Goal: Browse casually: Explore the website without a specific task or goal

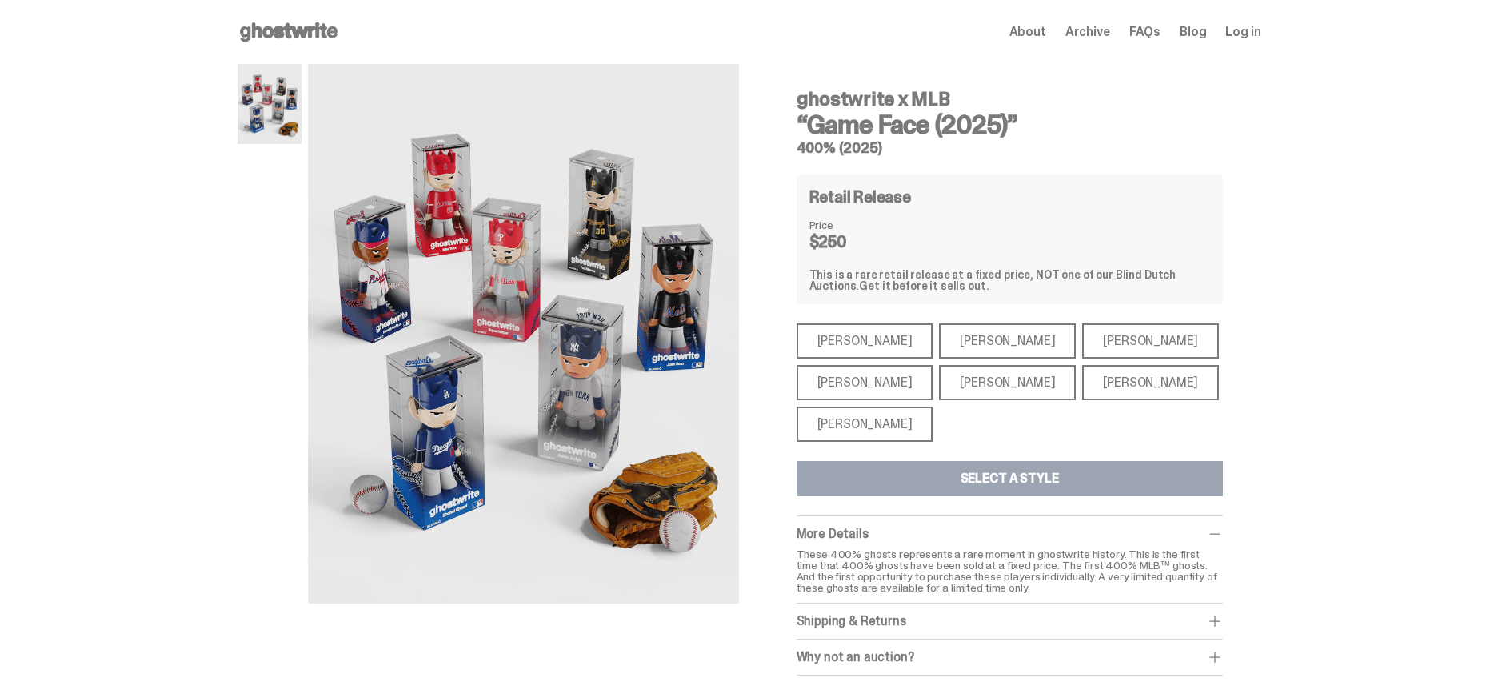
click at [859, 375] on div "[PERSON_NAME]" at bounding box center [865, 382] width 137 height 35
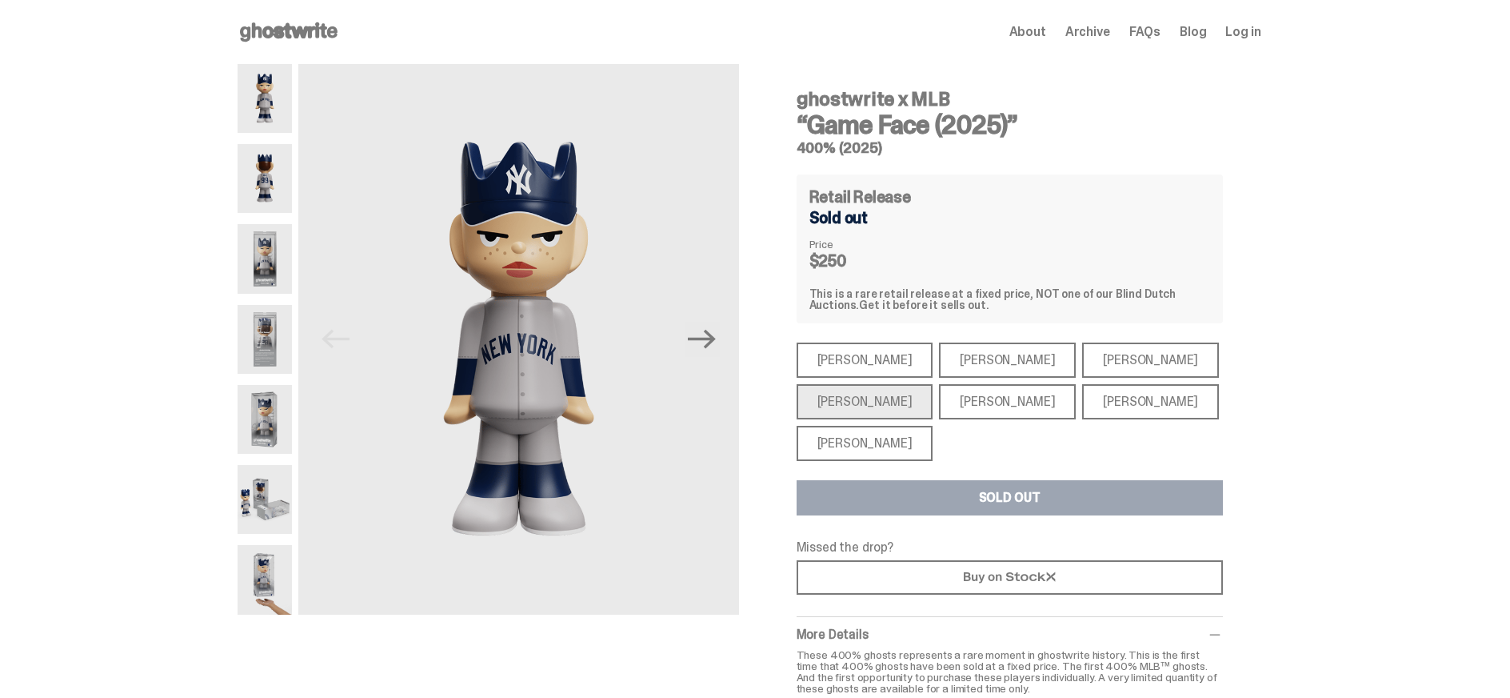
click at [875, 362] on div "[PERSON_NAME]" at bounding box center [865, 359] width 137 height 35
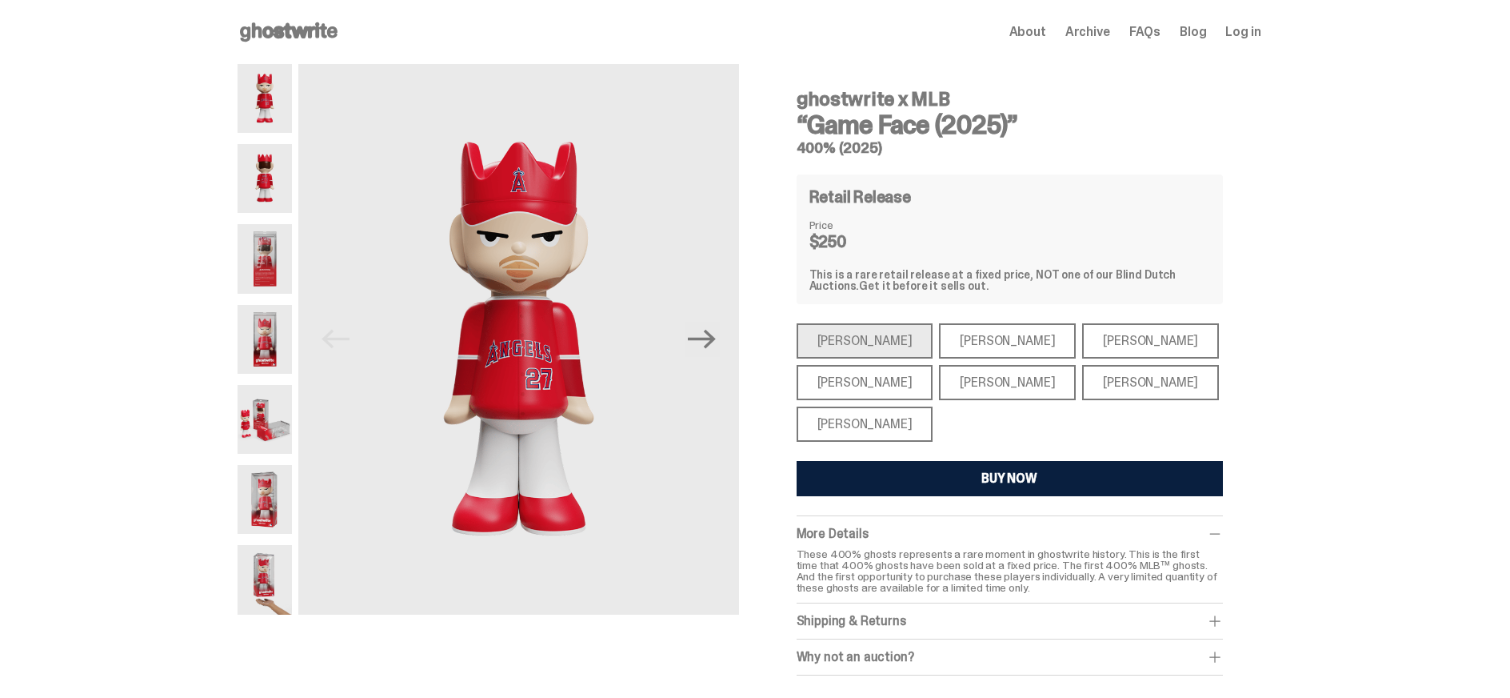
click at [864, 375] on div "[PERSON_NAME]" at bounding box center [865, 382] width 137 height 35
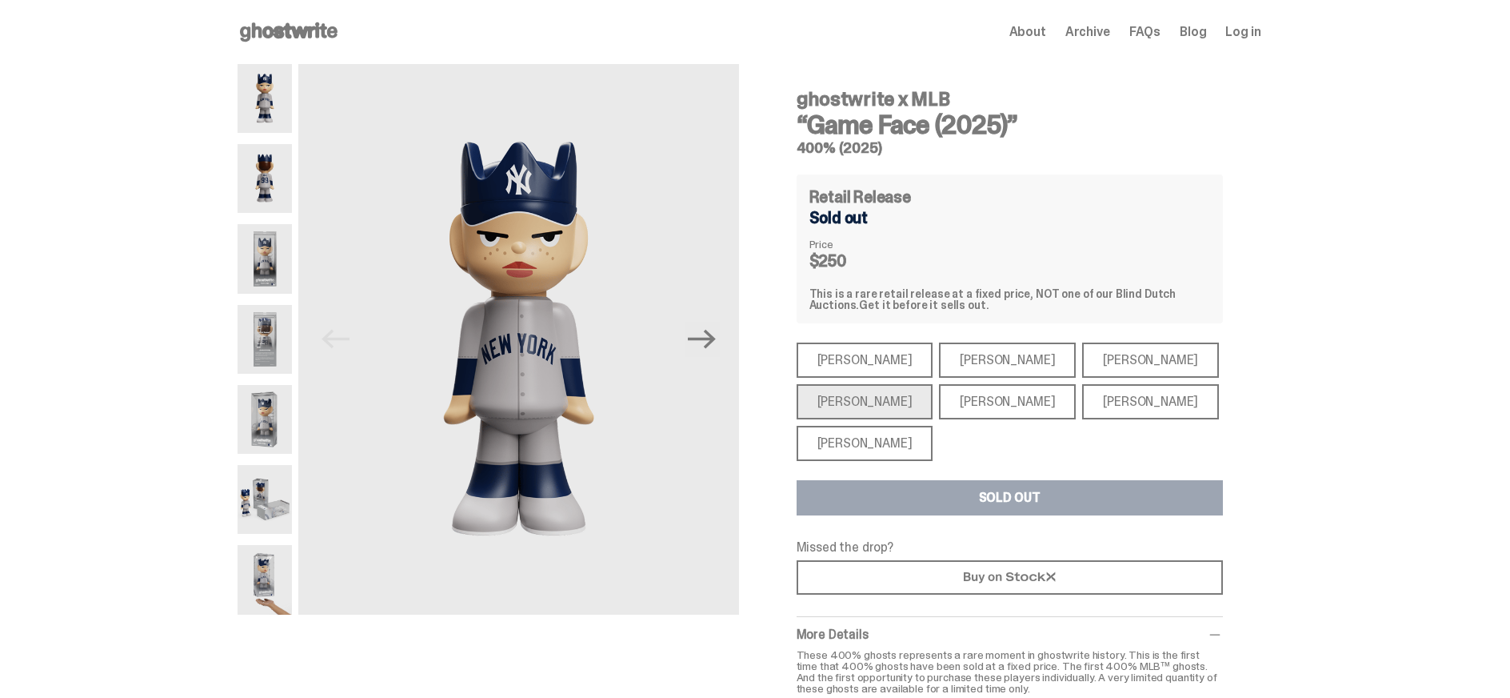
click at [869, 438] on div "[PERSON_NAME]" at bounding box center [865, 443] width 137 height 35
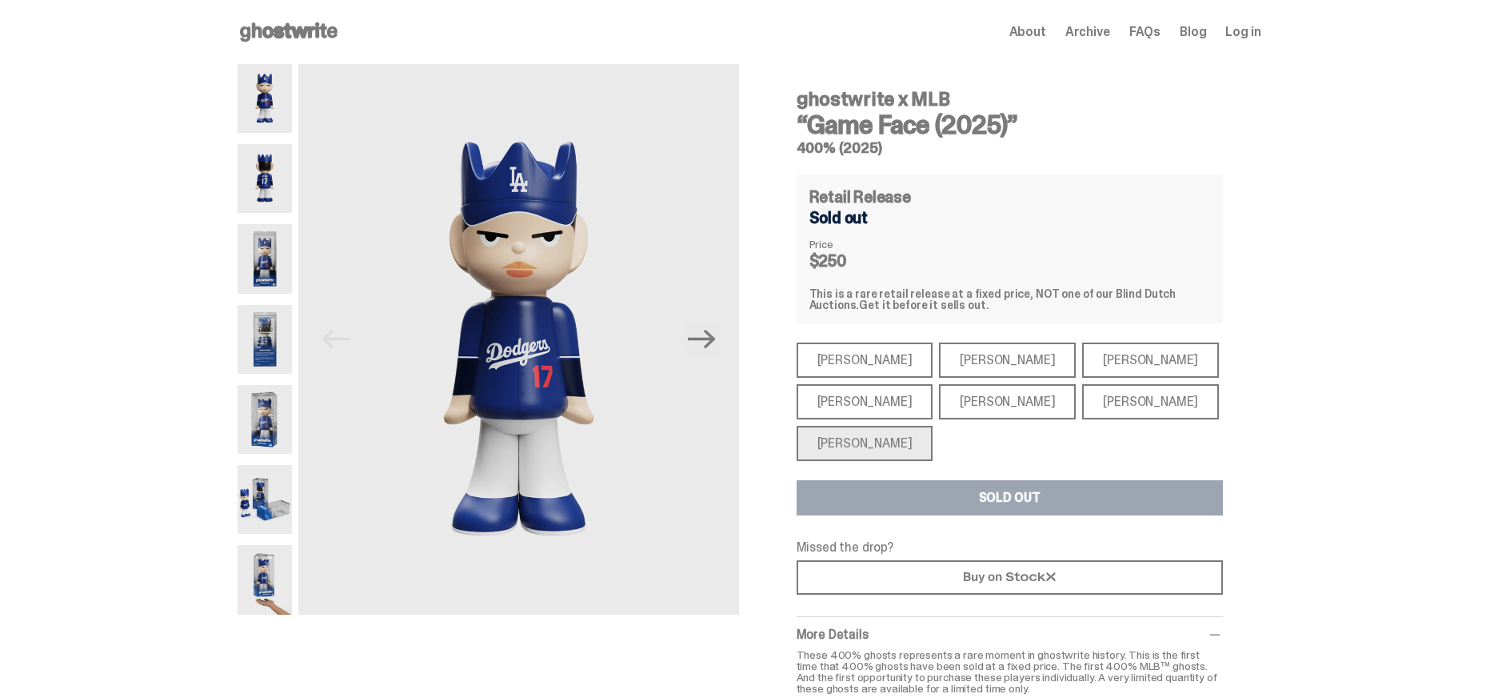
click at [979, 410] on div "[PERSON_NAME]" at bounding box center [1007, 401] width 137 height 35
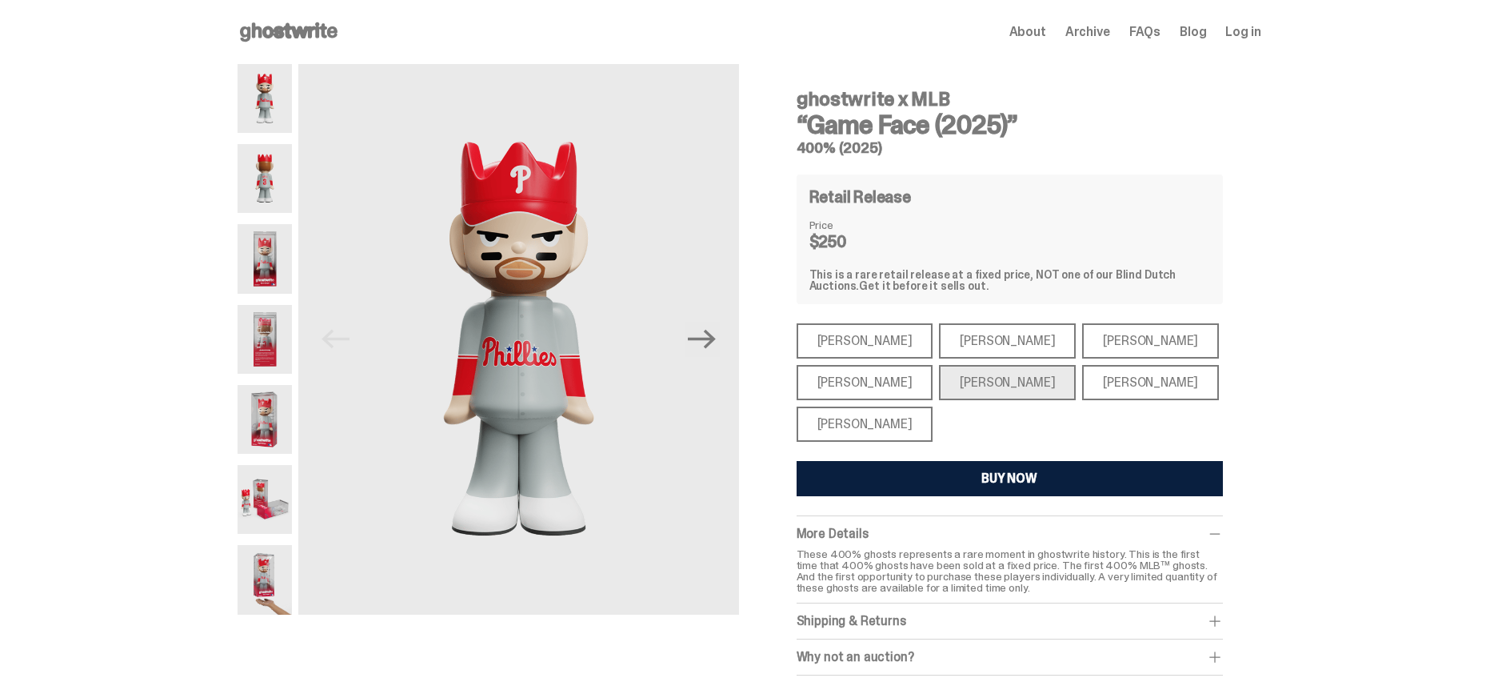
click at [1082, 382] on div "[PERSON_NAME]" at bounding box center [1150, 382] width 137 height 35
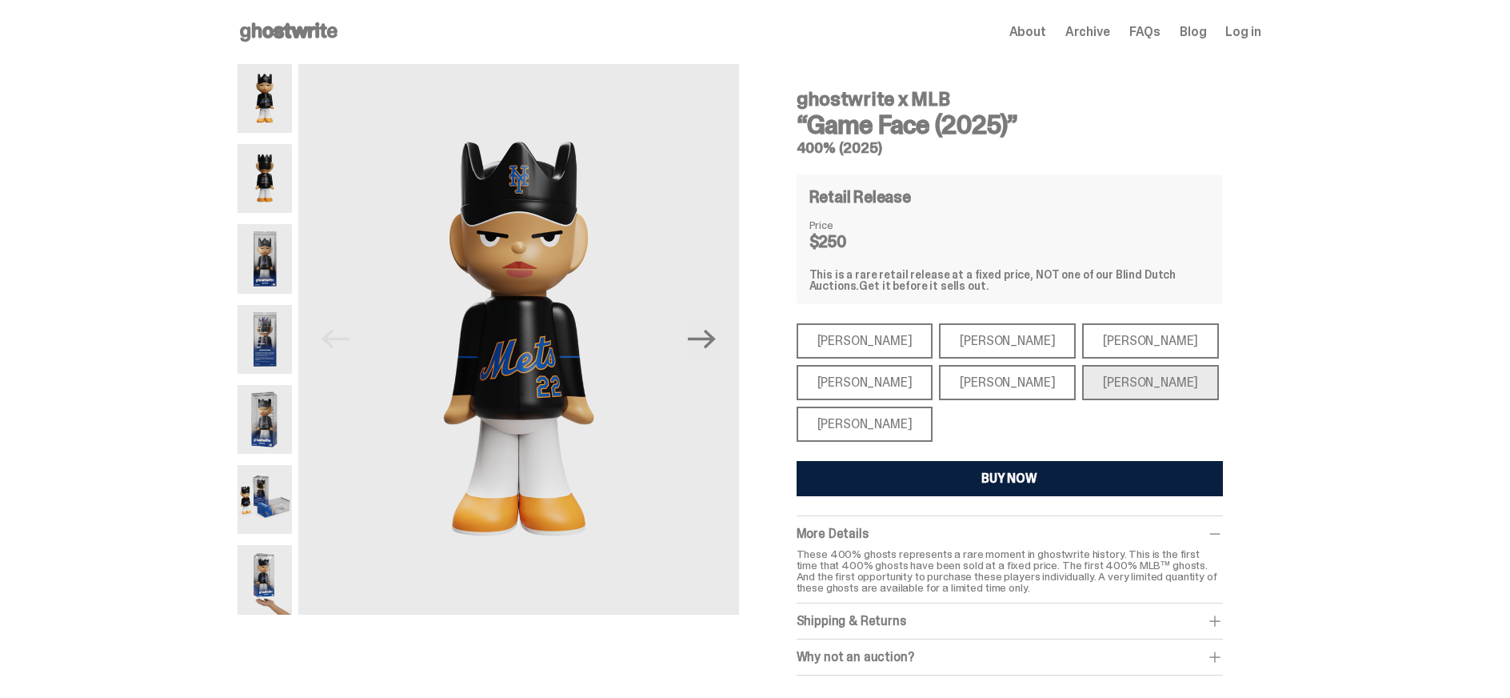
click at [1082, 334] on div "[PERSON_NAME]" at bounding box center [1150, 340] width 137 height 35
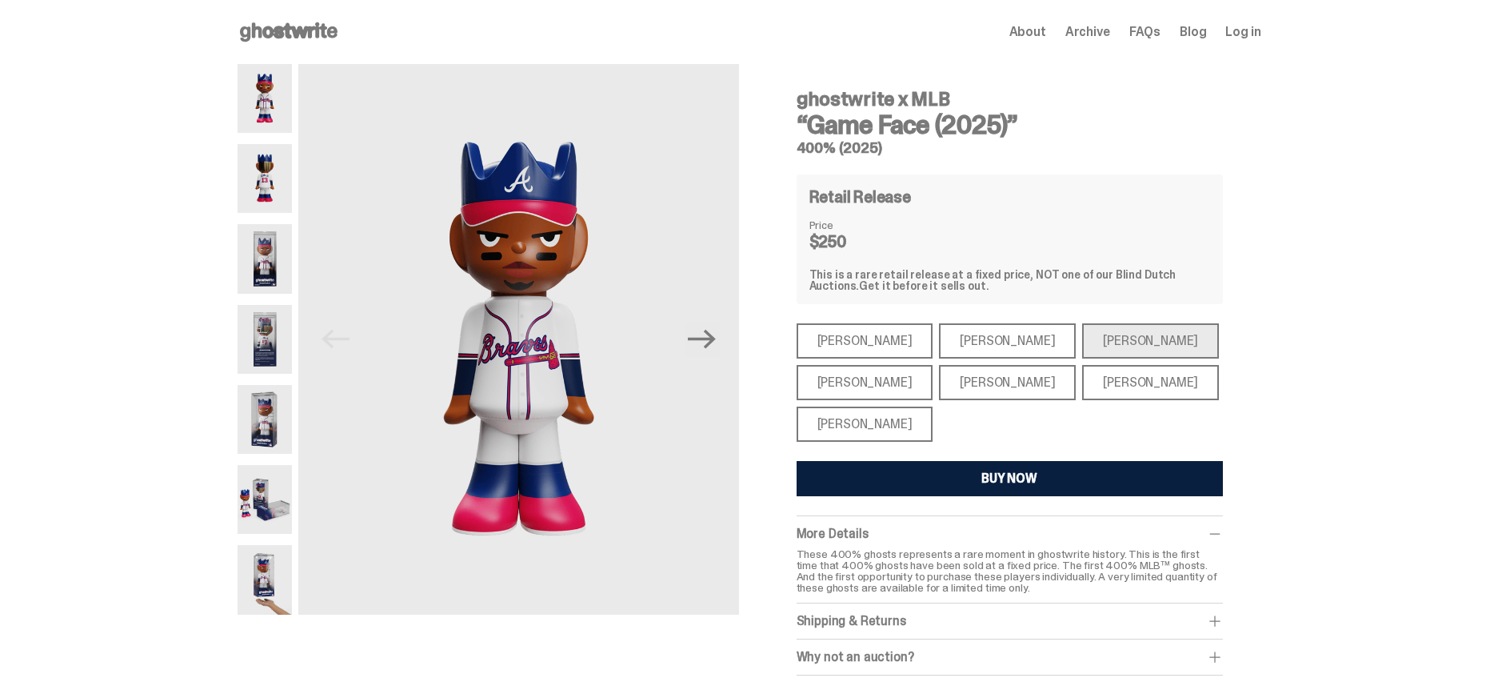
click at [948, 334] on div "[PERSON_NAME]" at bounding box center [1007, 340] width 137 height 35
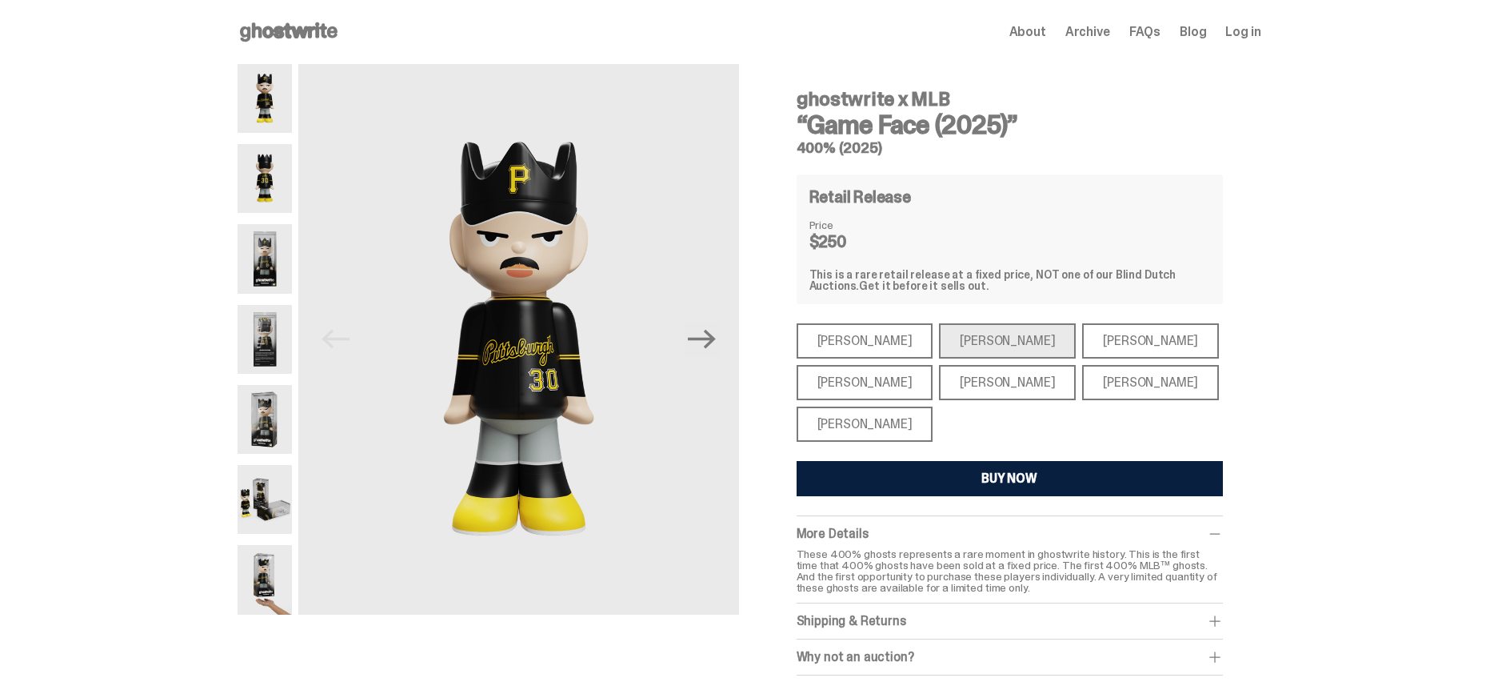
click at [865, 343] on div "[PERSON_NAME]" at bounding box center [865, 340] width 137 height 35
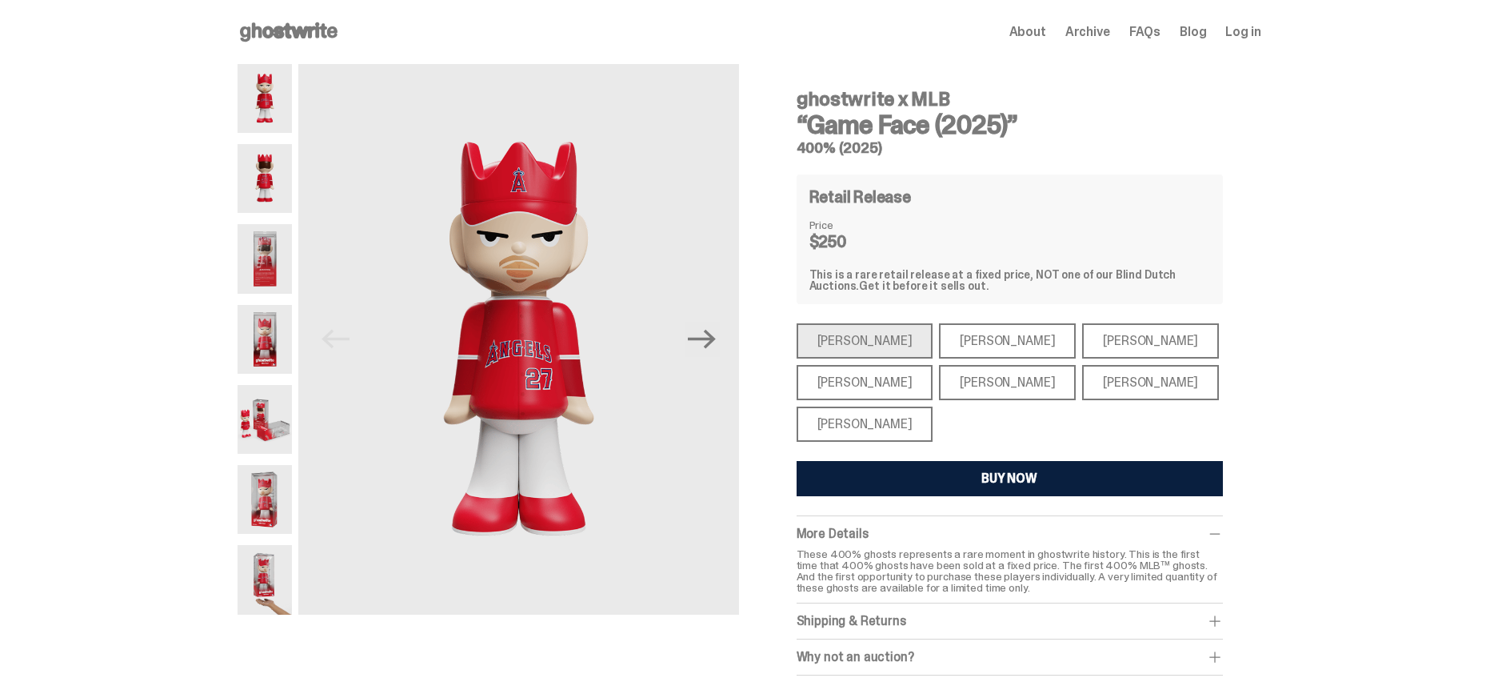
click at [885, 374] on div "[PERSON_NAME]" at bounding box center [865, 382] width 137 height 35
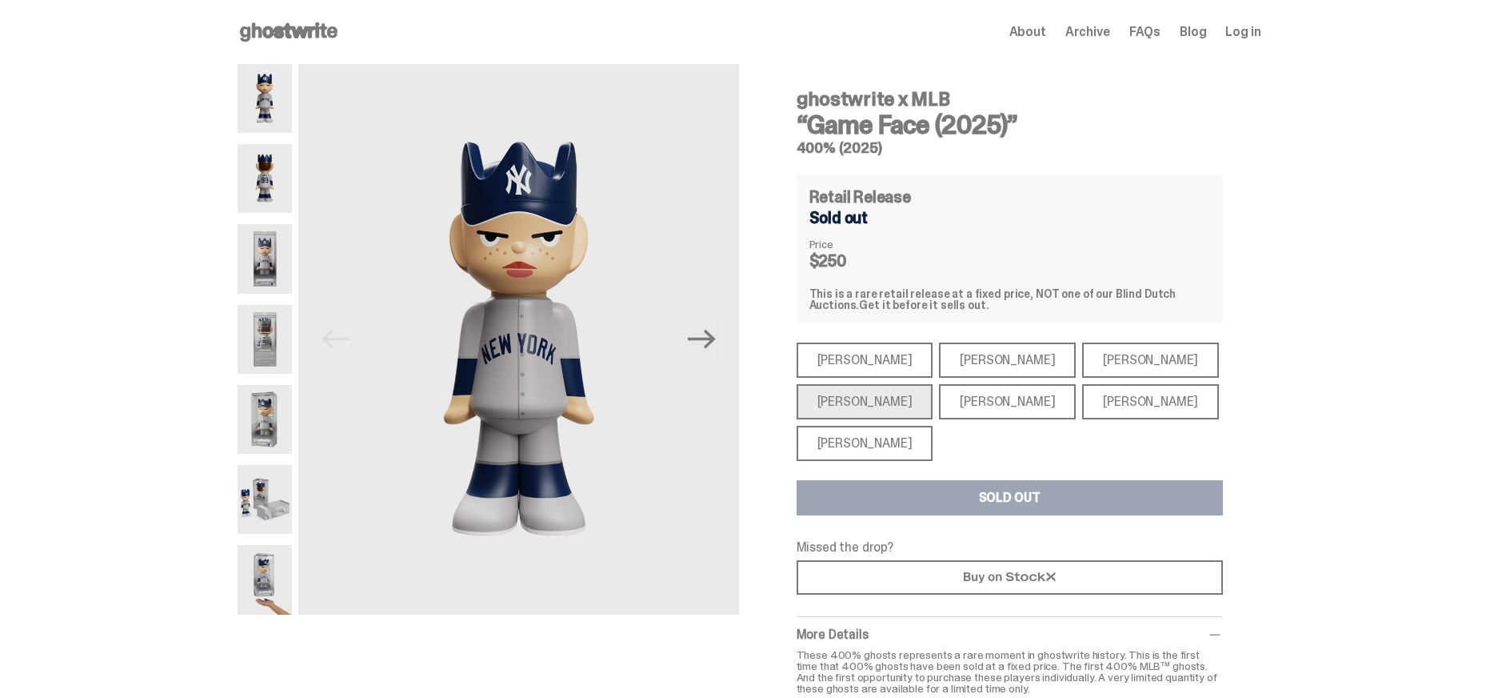
click at [871, 431] on div "[PERSON_NAME]" at bounding box center [865, 443] width 137 height 35
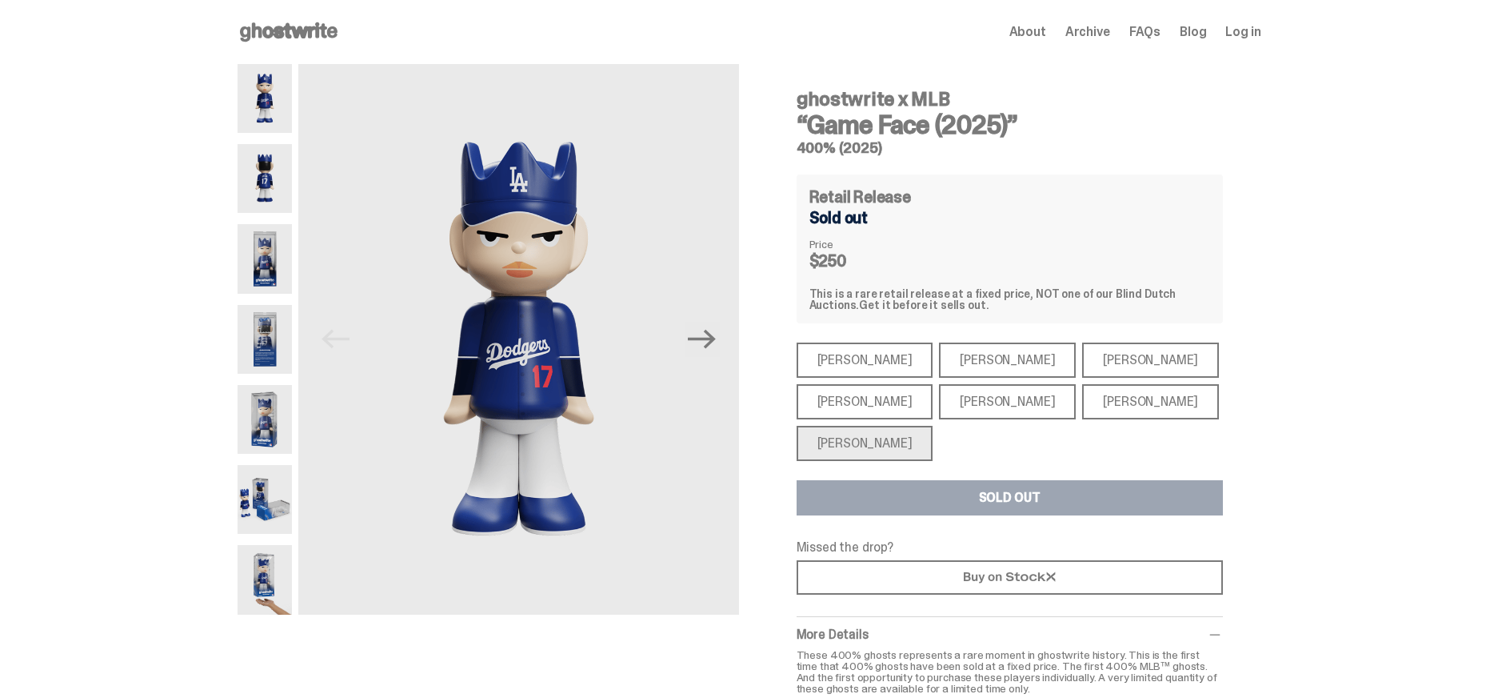
click at [950, 405] on div "[PERSON_NAME]" at bounding box center [1007, 401] width 137 height 35
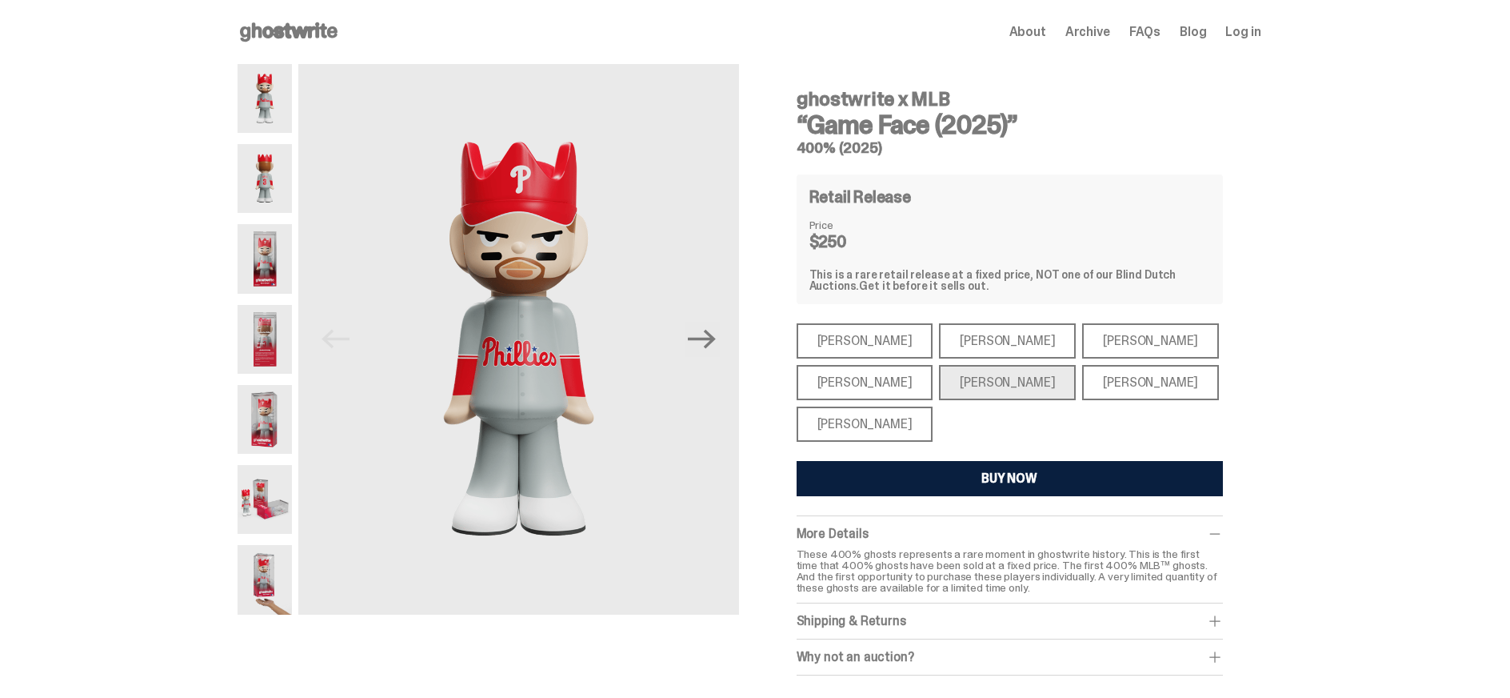
click at [1082, 334] on div "[PERSON_NAME]" at bounding box center [1150, 340] width 137 height 35
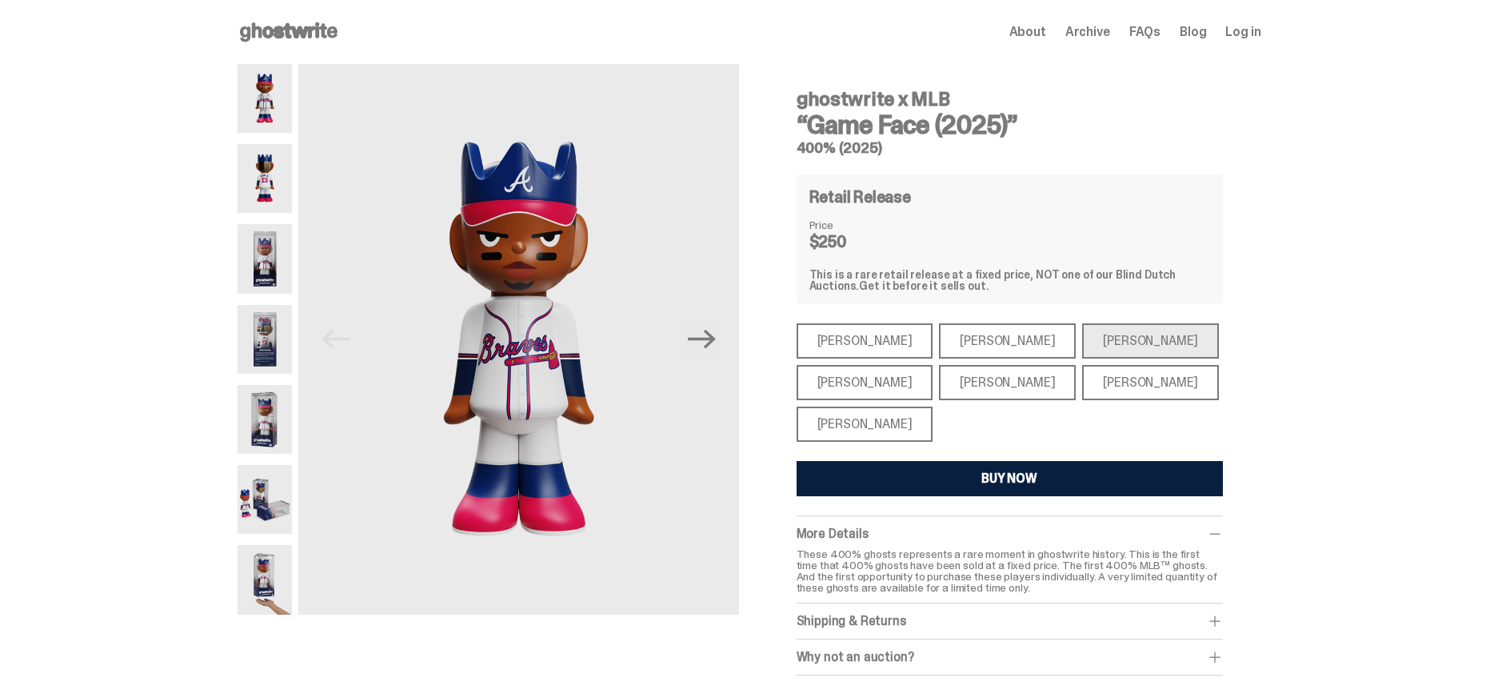
click at [302, 34] on use at bounding box center [289, 31] width 98 height 19
